Goal: Information Seeking & Learning: Understand process/instructions

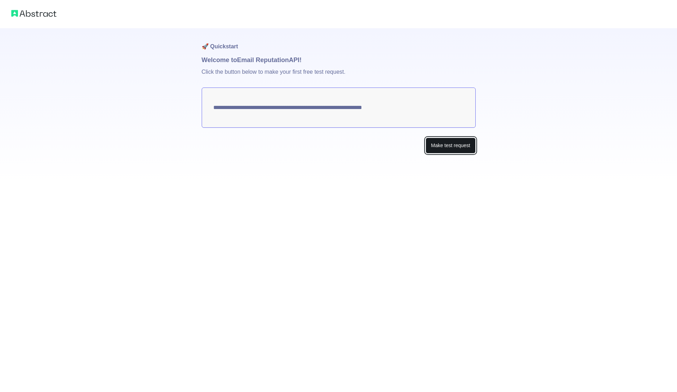
click at [452, 148] on button "Make test request" at bounding box center [451, 146] width 50 height 16
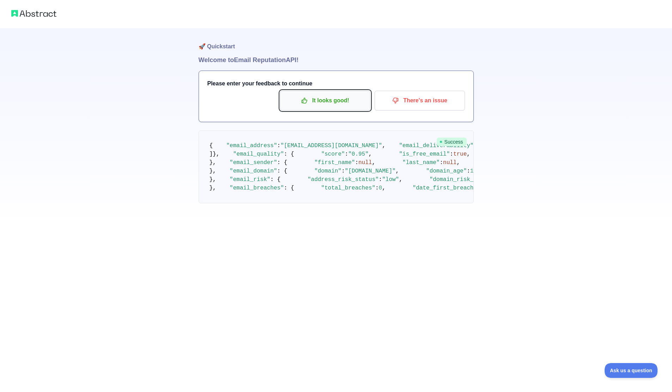
click at [343, 104] on p "It looks good!" at bounding box center [325, 101] width 80 height 12
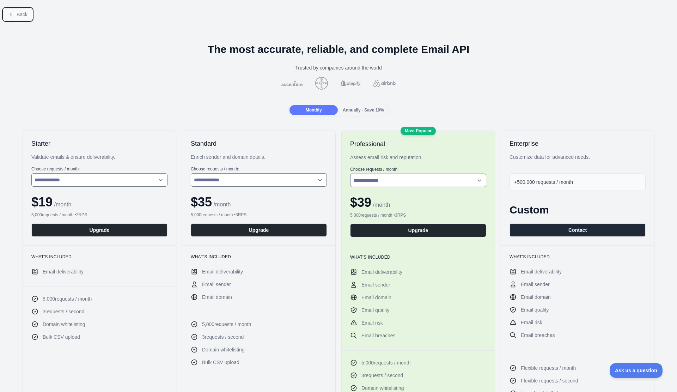
click at [26, 12] on span "Back" at bounding box center [22, 15] width 11 height 6
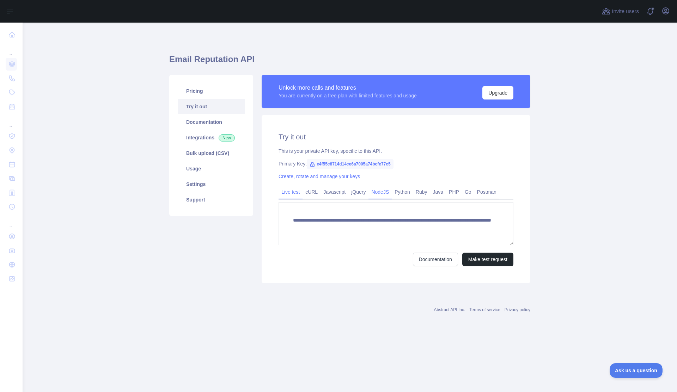
click at [380, 190] on link "NodeJS" at bounding box center [380, 191] width 23 height 11
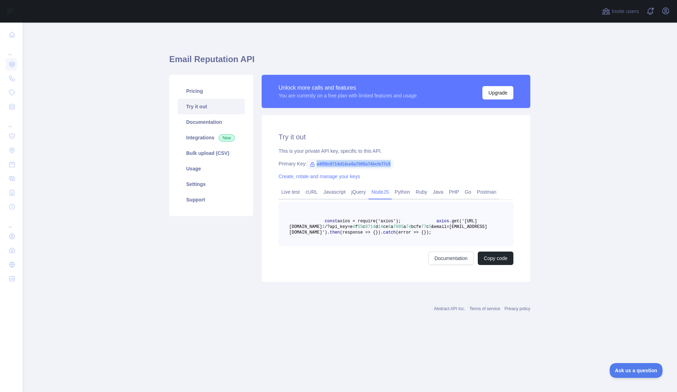
drag, startPoint x: 389, startPoint y: 164, endPoint x: 314, endPoint y: 164, distance: 75.5
click at [314, 164] on span "e4f55c8714d14ce6a7005a74bcfe77c5" at bounding box center [350, 164] width 87 height 11
click at [545, 57] on main "Email Reputation API Pricing Try it out Documentation Integrations New Bulk upl…" at bounding box center [350, 207] width 655 height 369
drag, startPoint x: 544, startPoint y: 56, endPoint x: 532, endPoint y: 62, distance: 13.6
click at [544, 56] on main "Email Reputation API Pricing Try it out Documentation Integrations New Bulk upl…" at bounding box center [350, 207] width 655 height 369
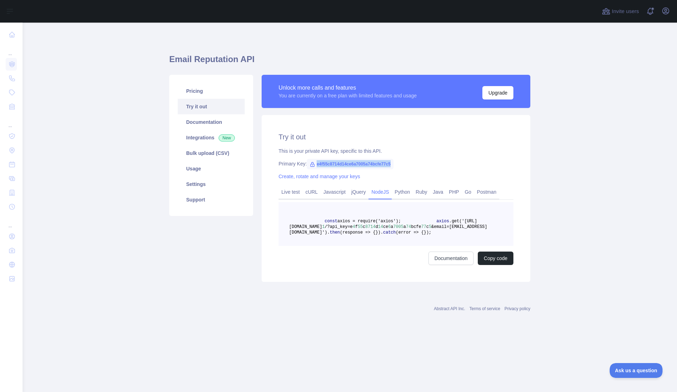
drag, startPoint x: 389, startPoint y: 163, endPoint x: 315, endPoint y: 160, distance: 74.5
click at [315, 159] on span "e4f55c8714d14ce6a7005a74bcfe77c5" at bounding box center [350, 164] width 87 height 11
copy span "e4f55c8714d14ce6a7005a74bcfe77c5"
click at [597, 171] on main "Email Reputation API Pricing Try it out Documentation Integrations New Bulk upl…" at bounding box center [350, 207] width 655 height 369
